Goal: Communication & Community: Answer question/provide support

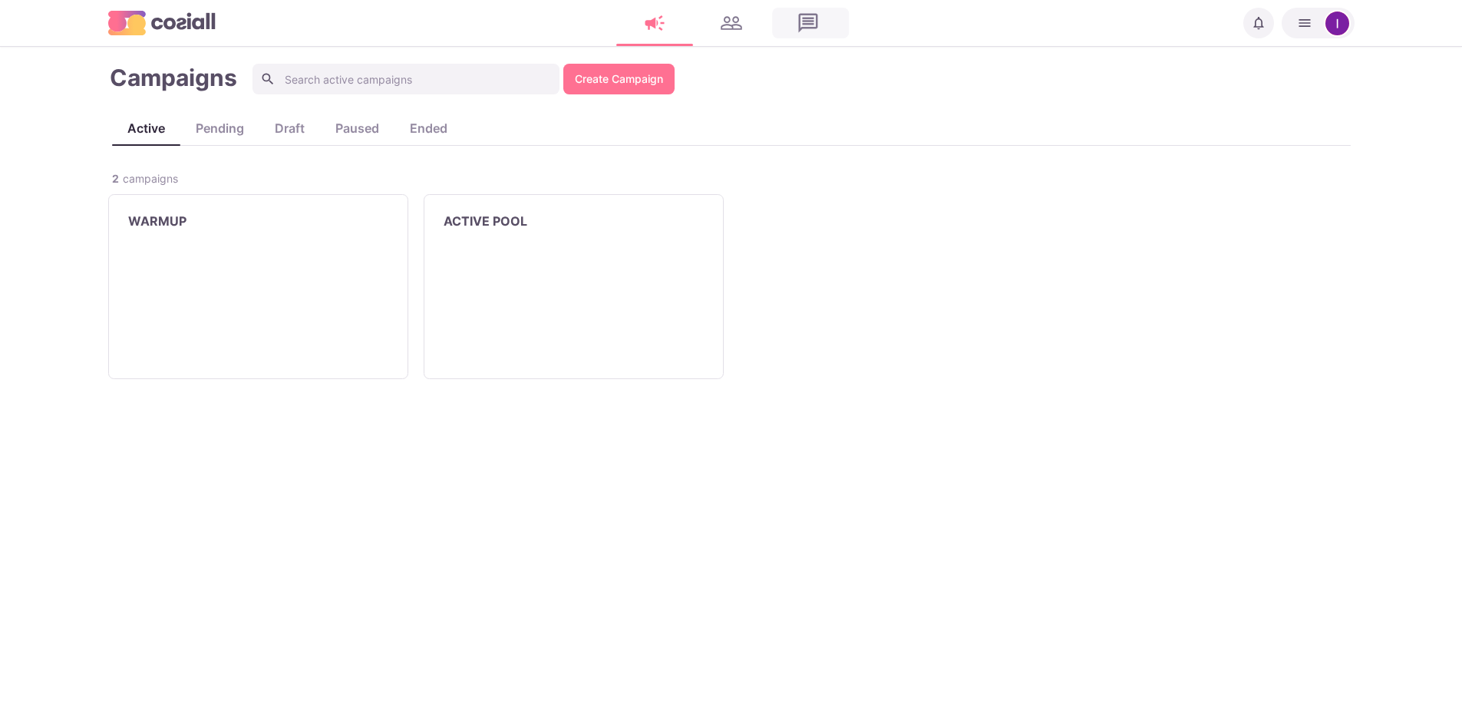
click at [806, 20] on link at bounding box center [808, 23] width 77 height 31
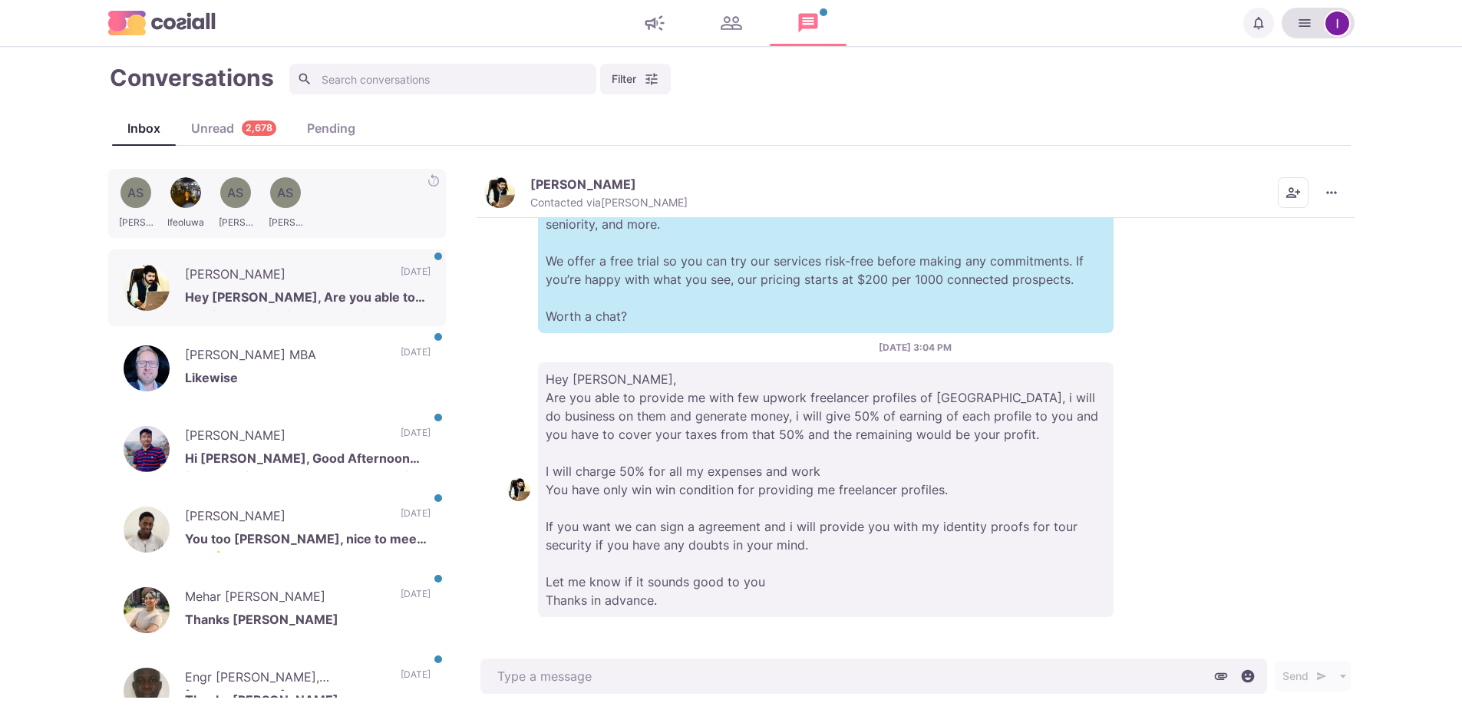
click at [1334, 20] on img "button" at bounding box center [1338, 24] width 24 height 24
click at [1165, 88] on div "Filter cosiall Status Campaign Contact Mark conversations as important when pro…" at bounding box center [821, 79] width 1064 height 31
click at [1152, 101] on div "Conversations Filter cosiall Status Campaign Contact Mark conversations as impo…" at bounding box center [731, 380] width 1247 height 636
type textarea "x"
